Goal: Communication & Community: Answer question/provide support

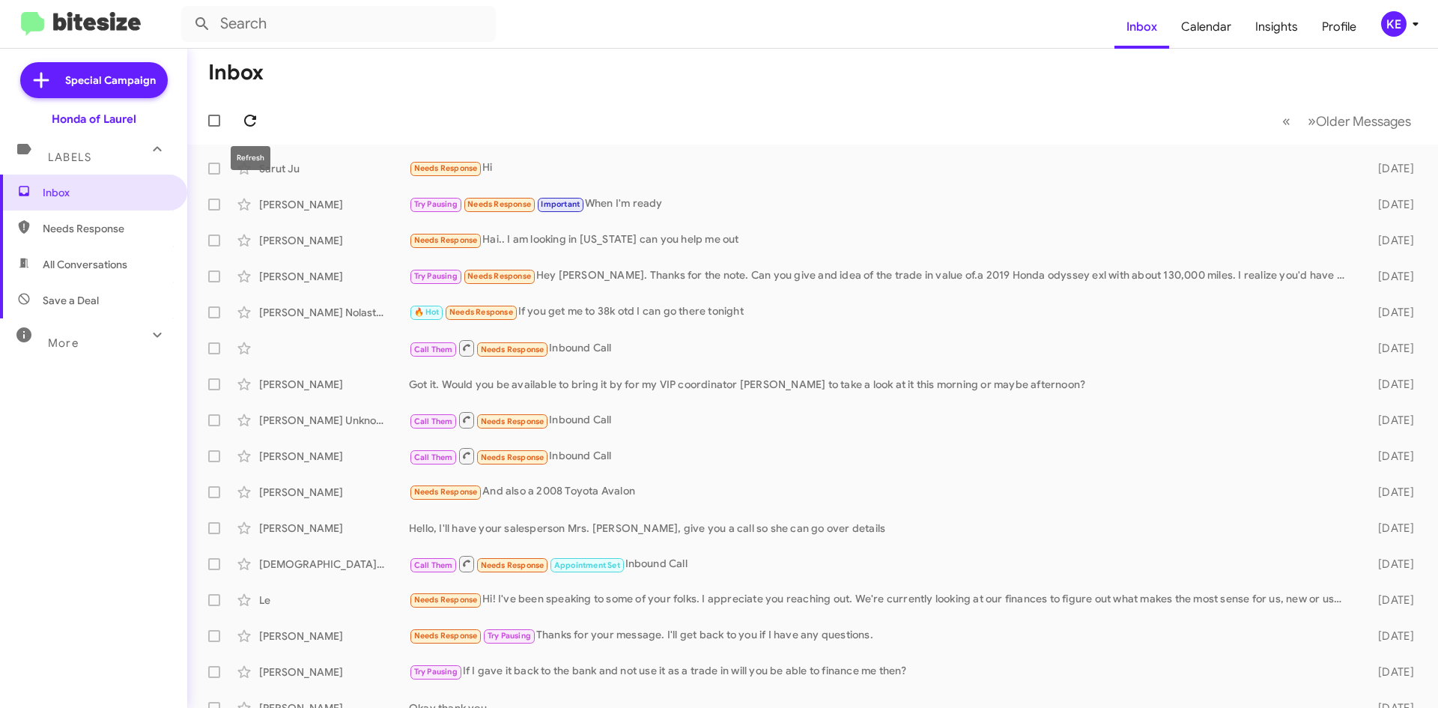
click at [246, 118] on icon at bounding box center [250, 121] width 12 height 12
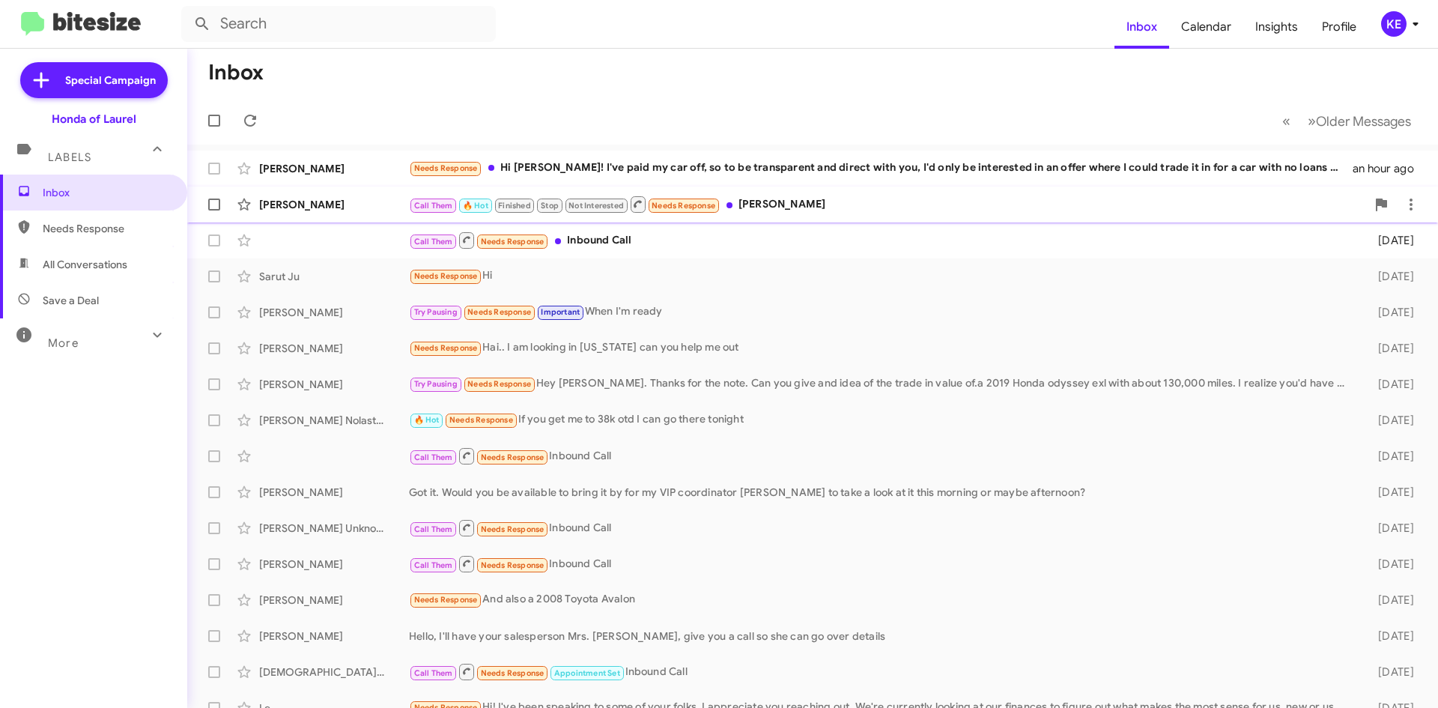
click at [351, 211] on div "[PERSON_NAME]" at bounding box center [334, 204] width 150 height 15
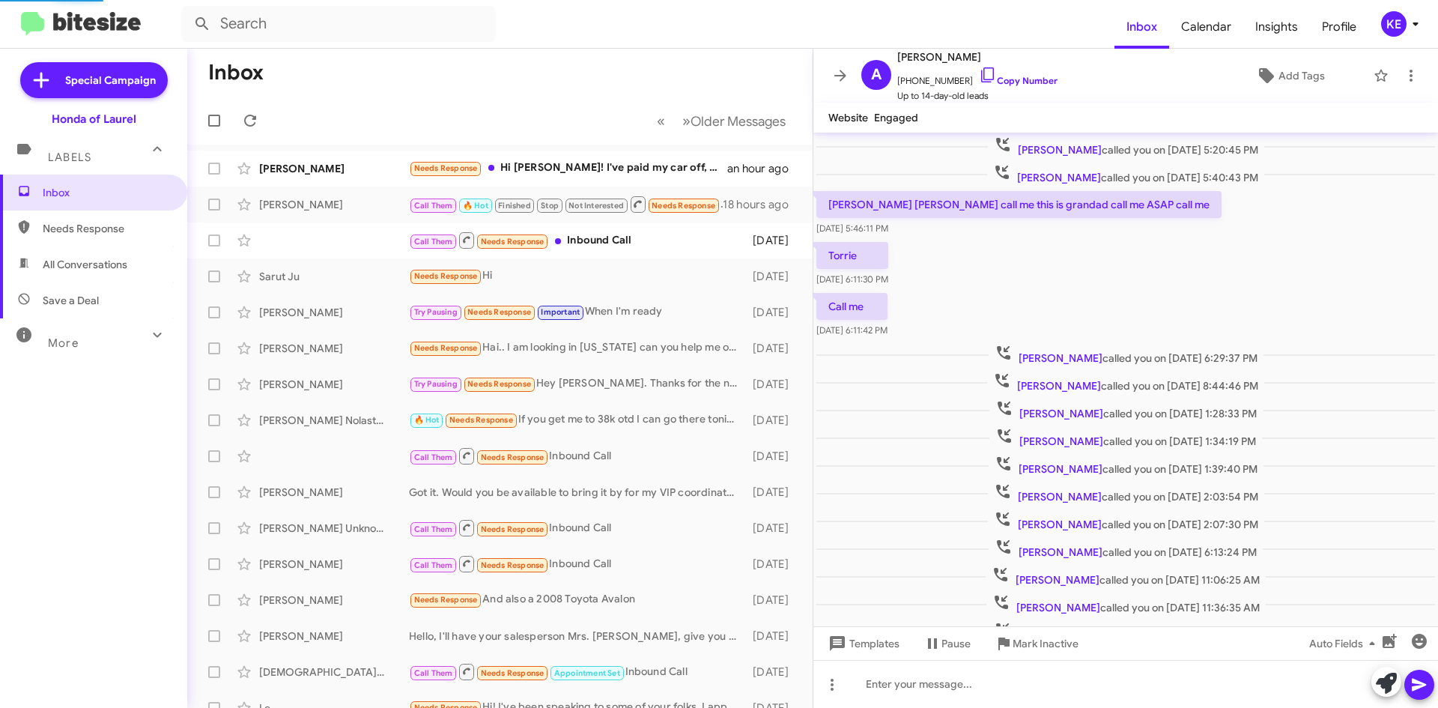
scroll to position [298, 0]
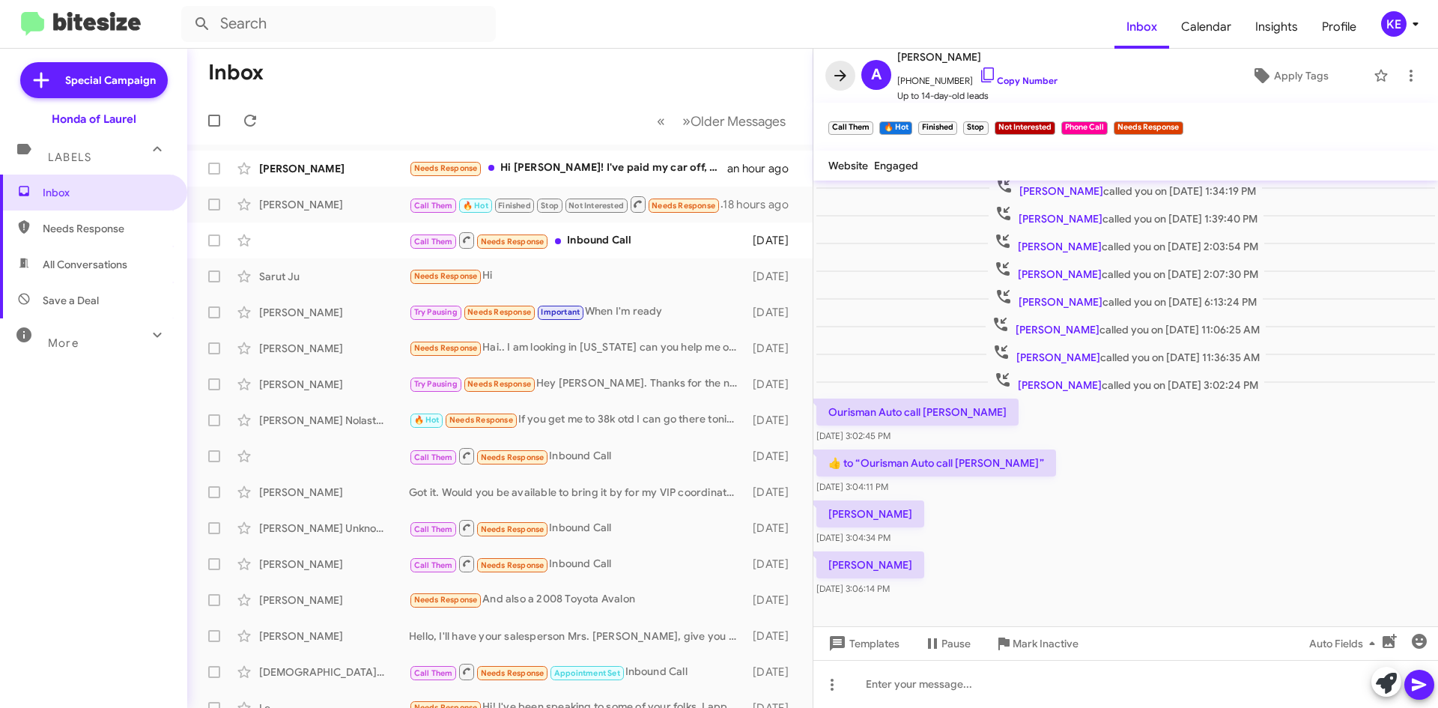
click at [849, 73] on span at bounding box center [840, 76] width 30 height 18
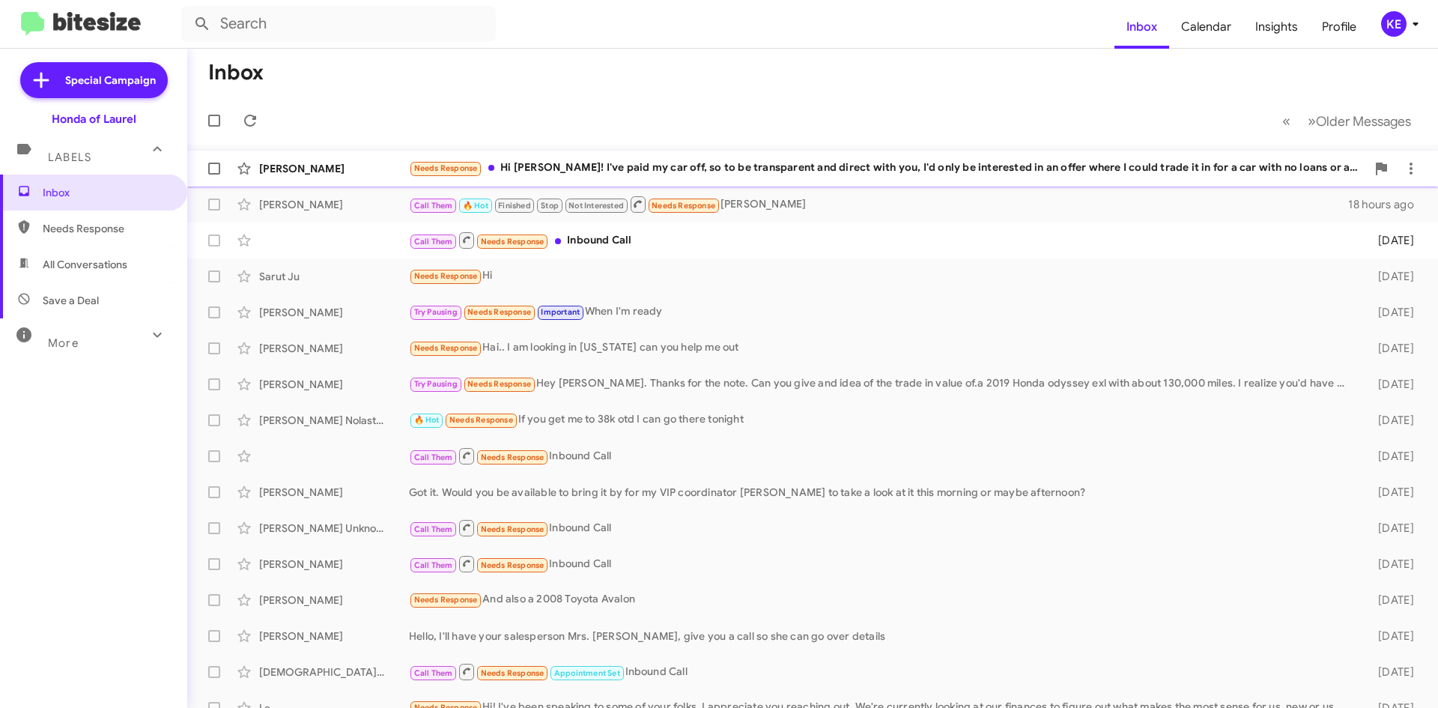
click at [586, 178] on div "[PERSON_NAME] Needs Response Hi [PERSON_NAME]! I've paid my car off, so to be t…" at bounding box center [812, 169] width 1227 height 30
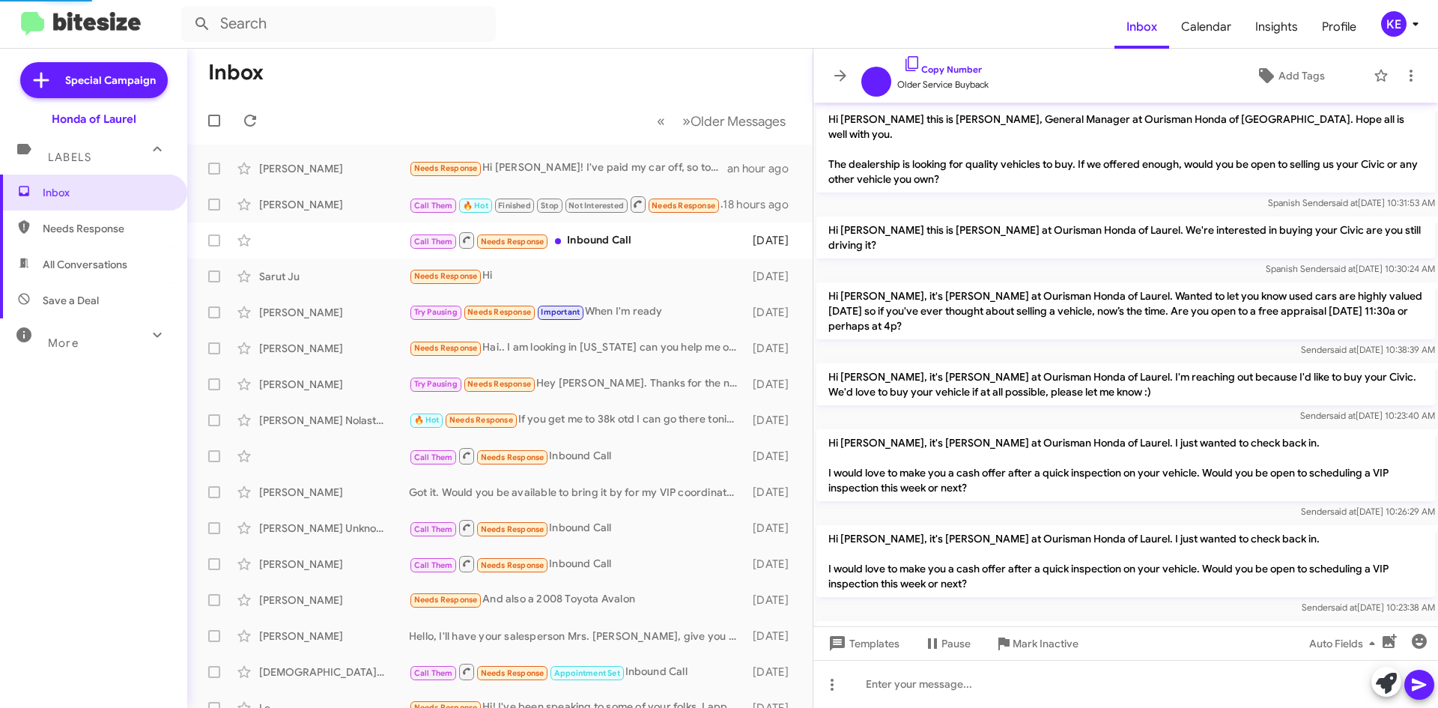
scroll to position [437, 0]
